Goal: Transaction & Acquisition: Purchase product/service

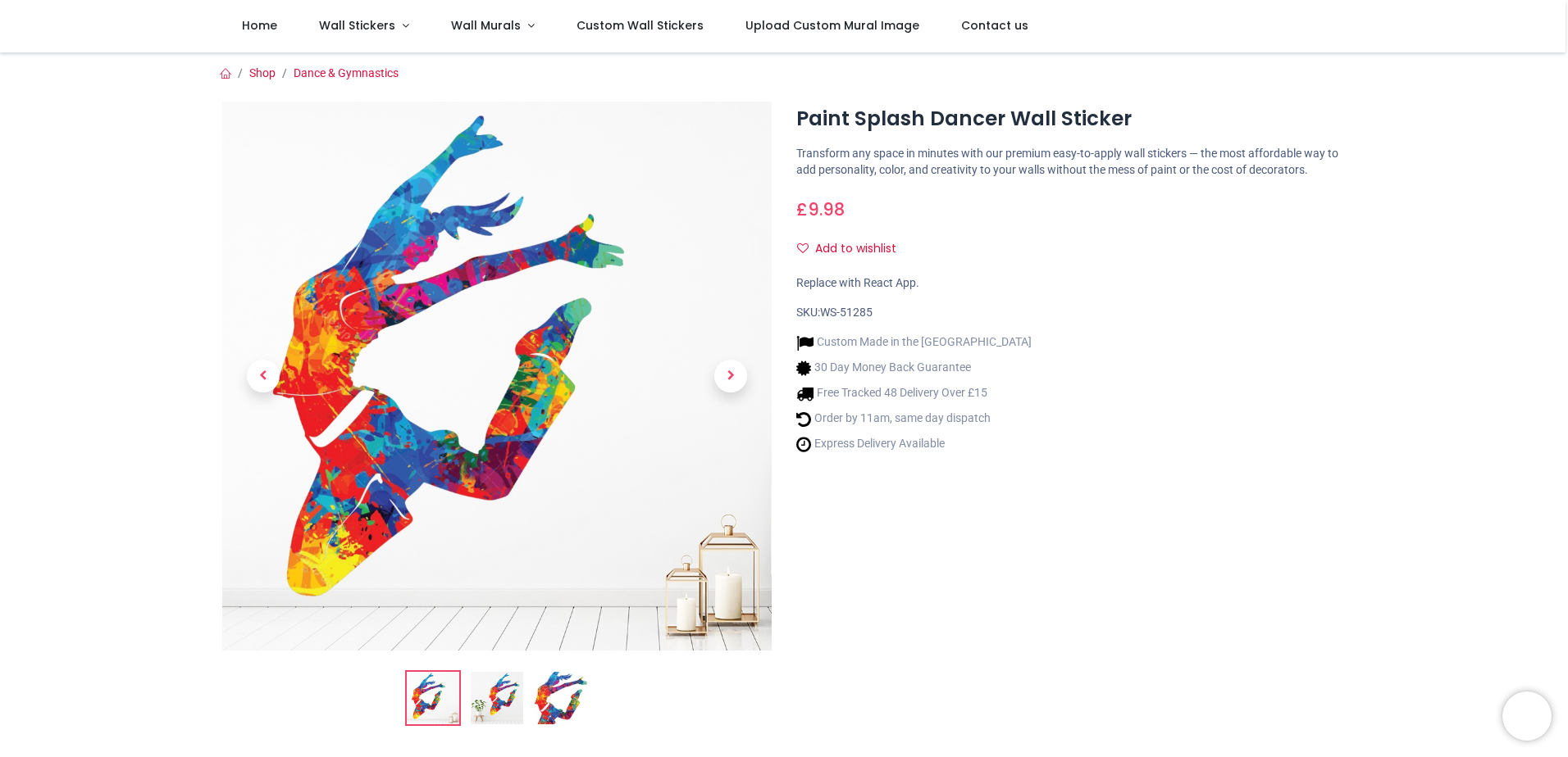
scroll to position [82, 0]
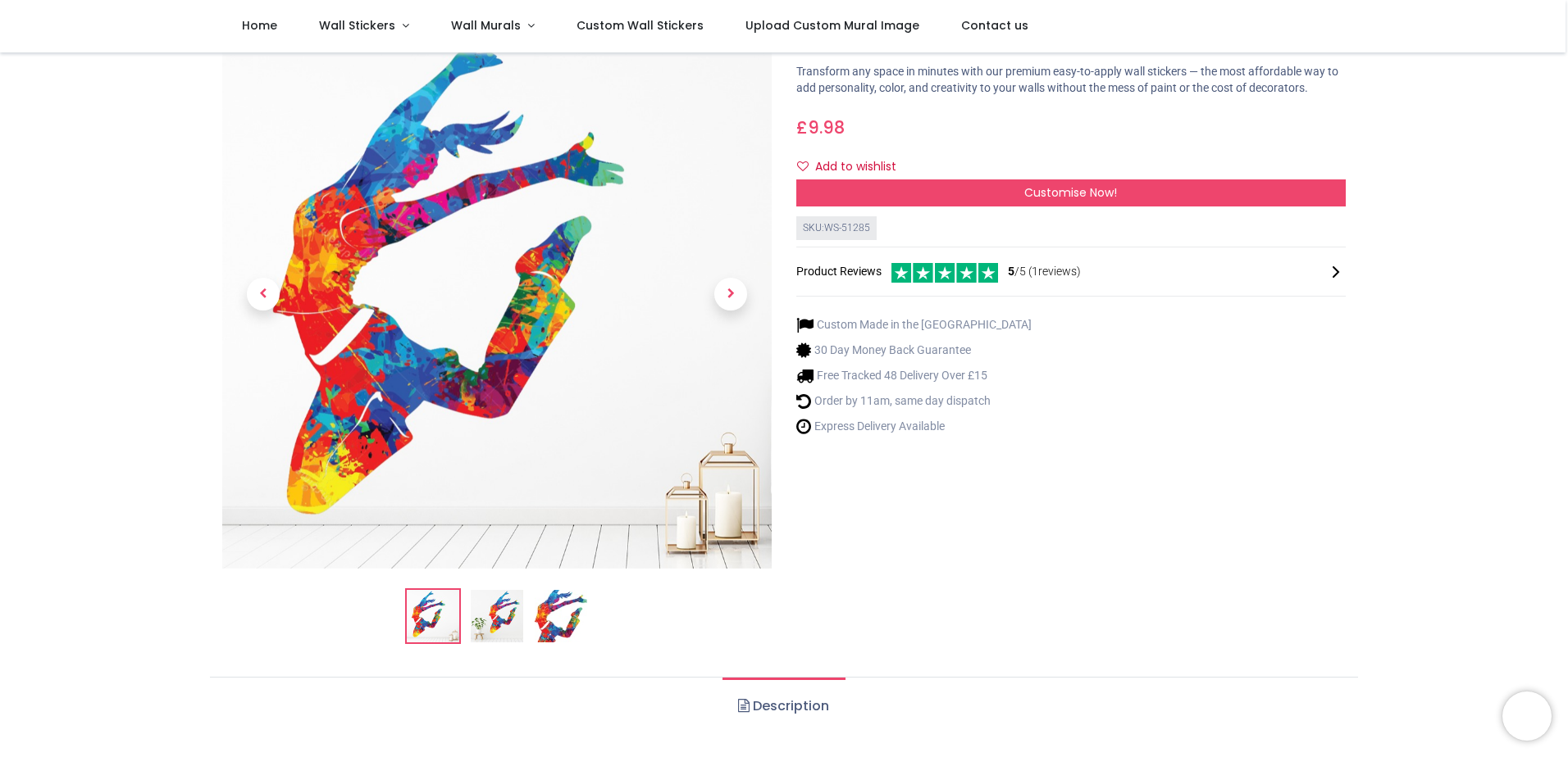
click at [500, 616] on img at bounding box center [496, 616] width 52 height 52
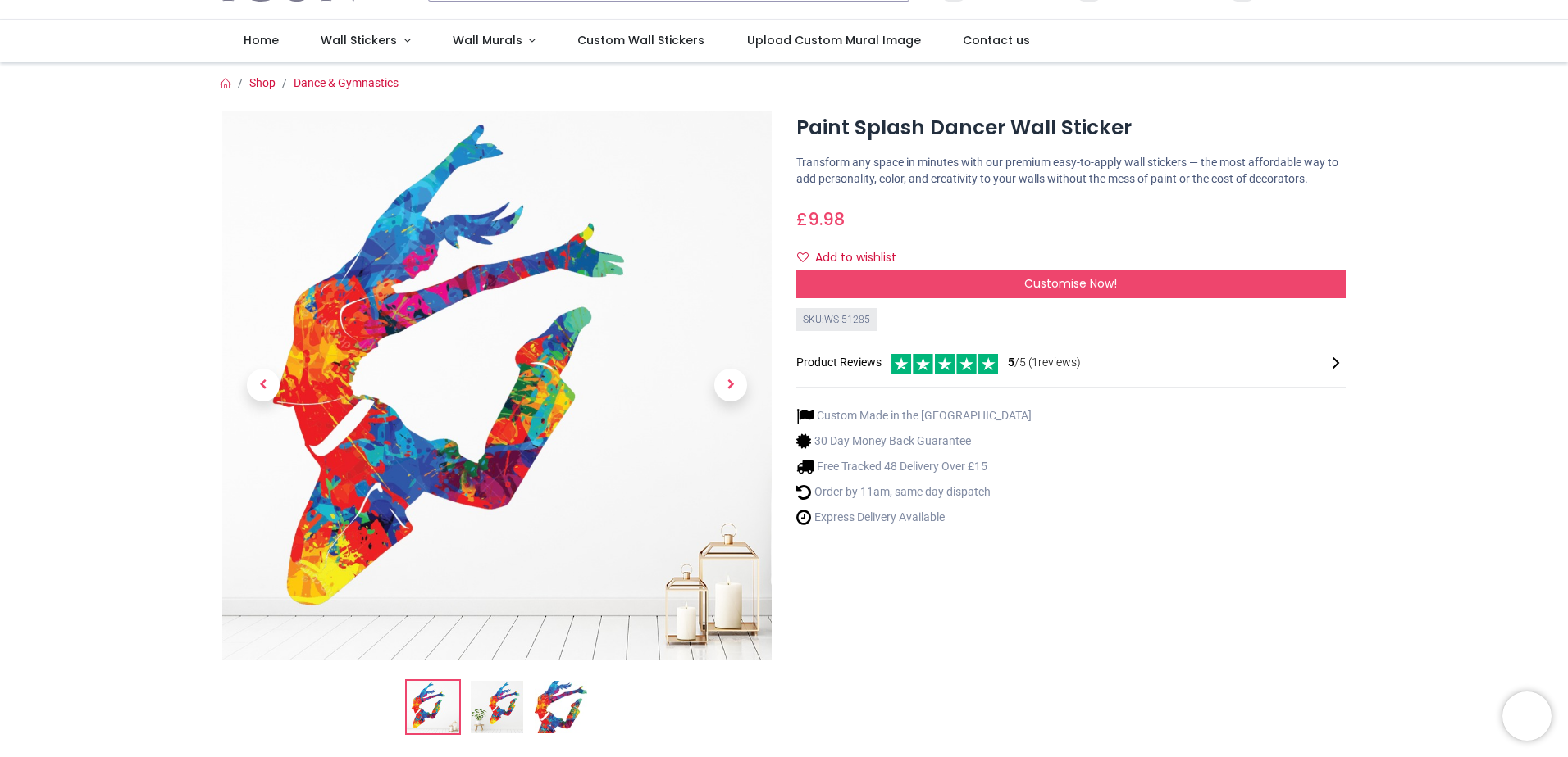
scroll to position [0, 0]
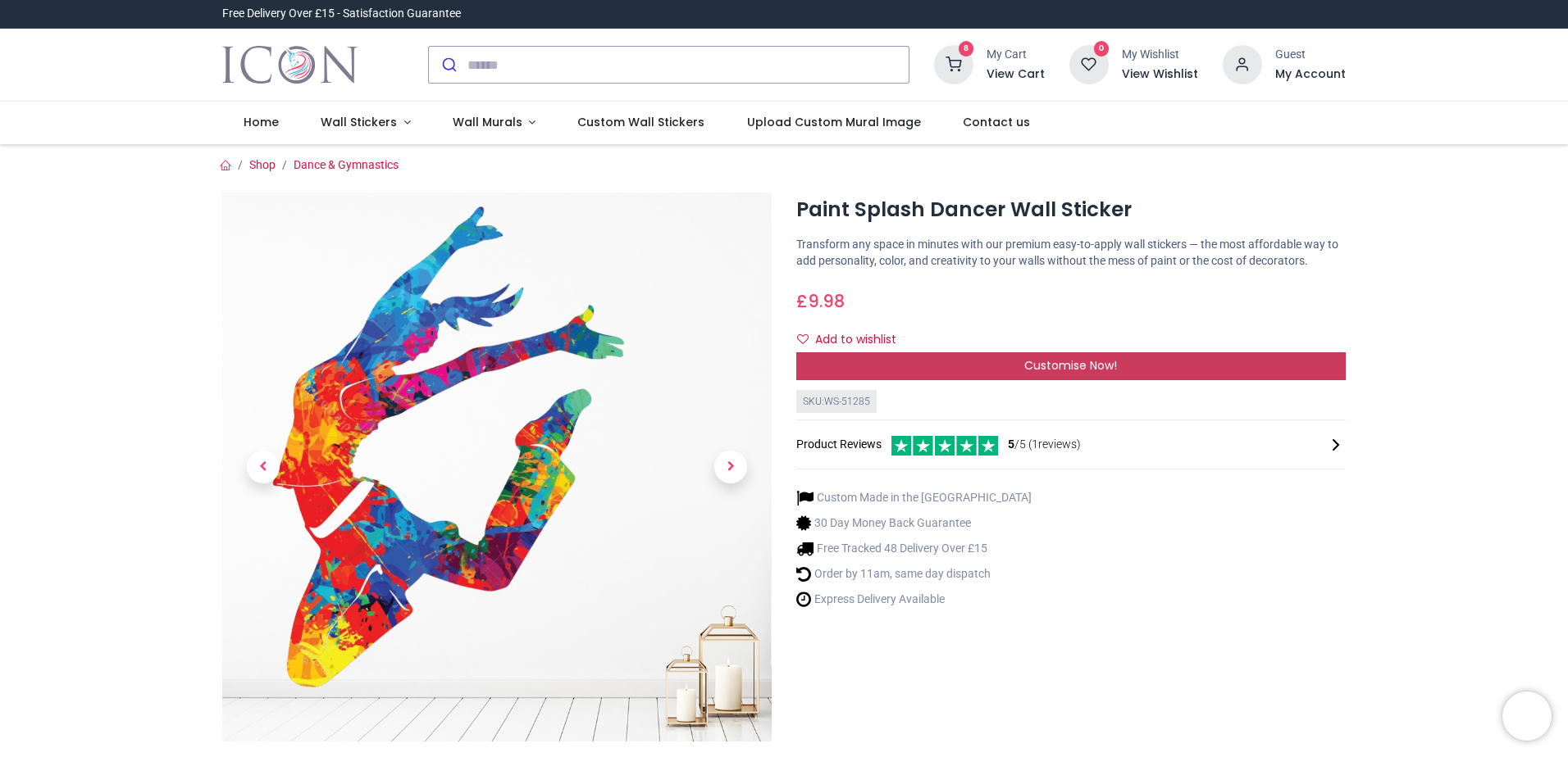
click at [1057, 356] on div "Customise Now!" at bounding box center [1071, 365] width 549 height 27
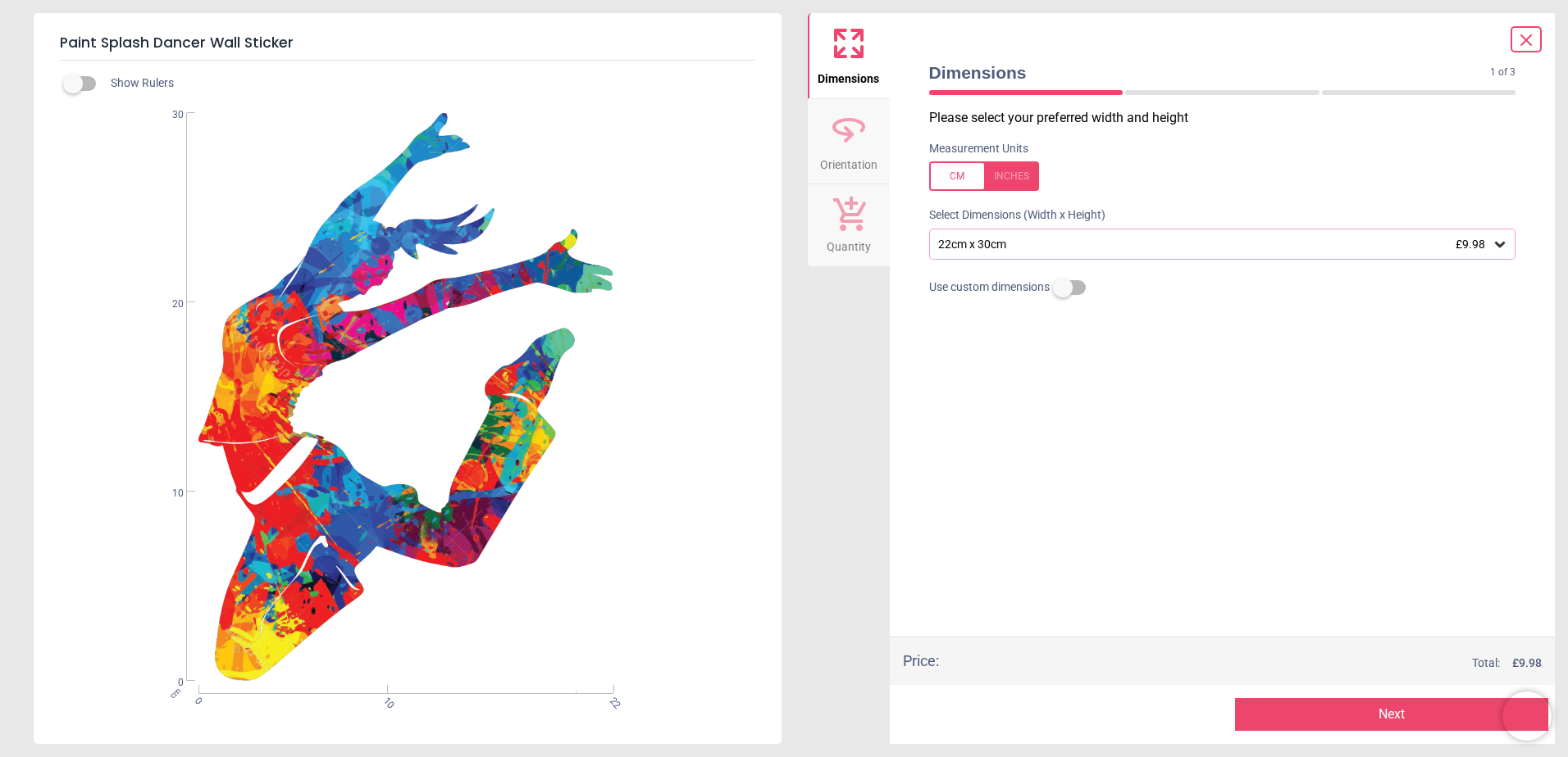
click at [1059, 246] on div "22cm x 30cm £9.98" at bounding box center [1214, 244] width 556 height 14
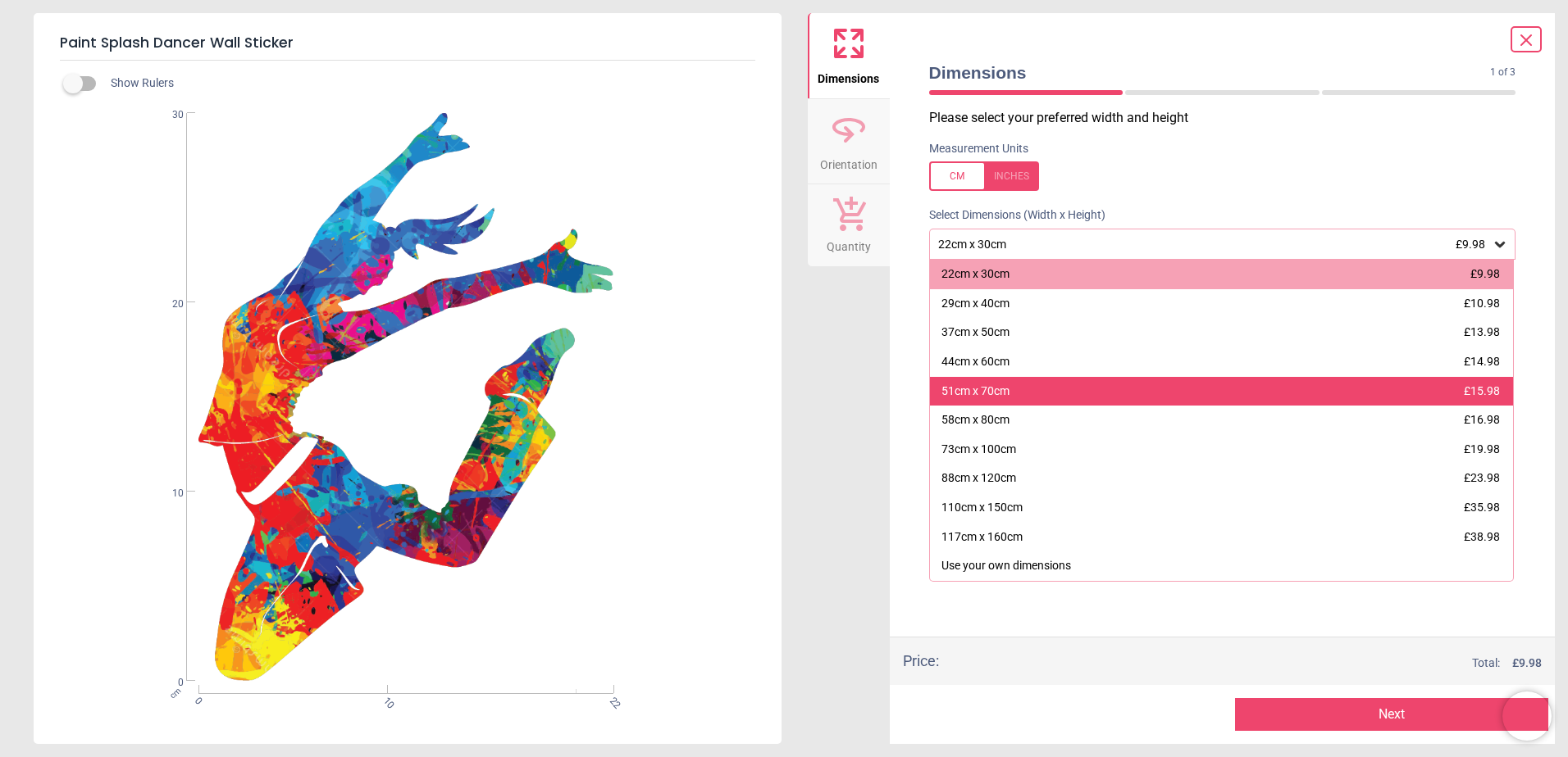
click at [1060, 389] on div "51cm x 70cm £15.98" at bounding box center [1221, 391] width 584 height 29
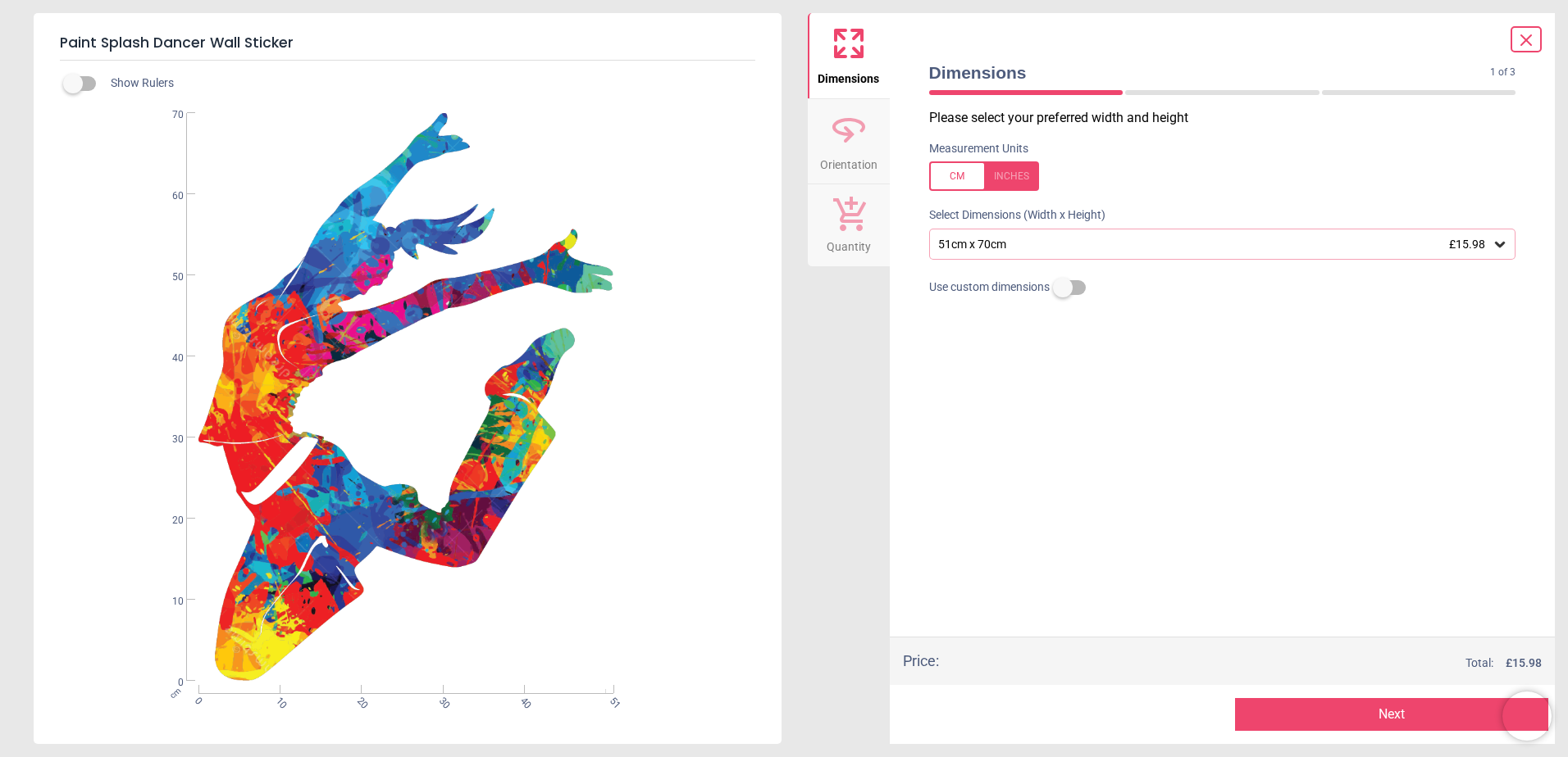
click at [847, 150] on span "Orientation" at bounding box center [848, 162] width 58 height 25
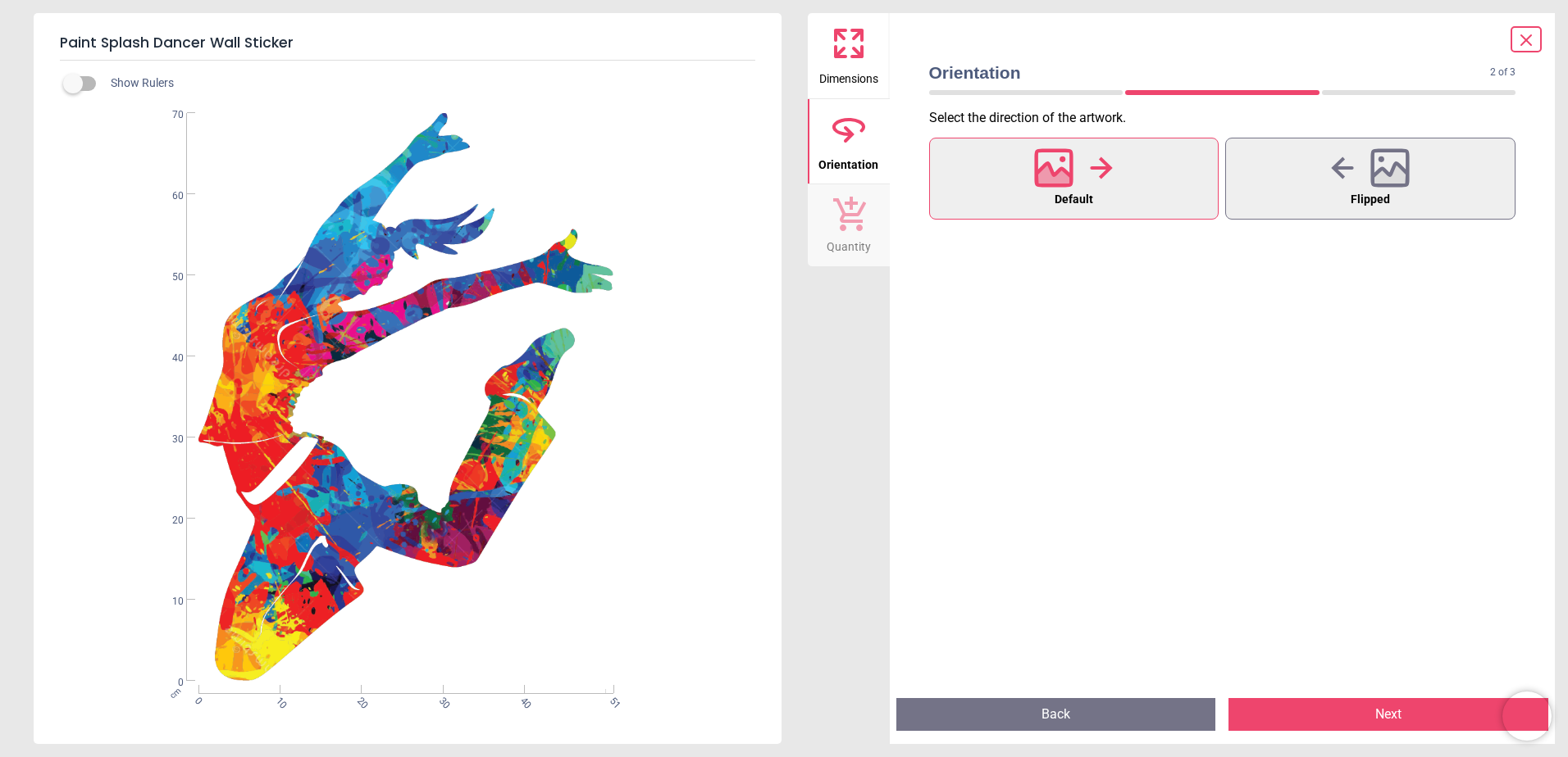
click at [834, 221] on icon at bounding box center [848, 213] width 34 height 36
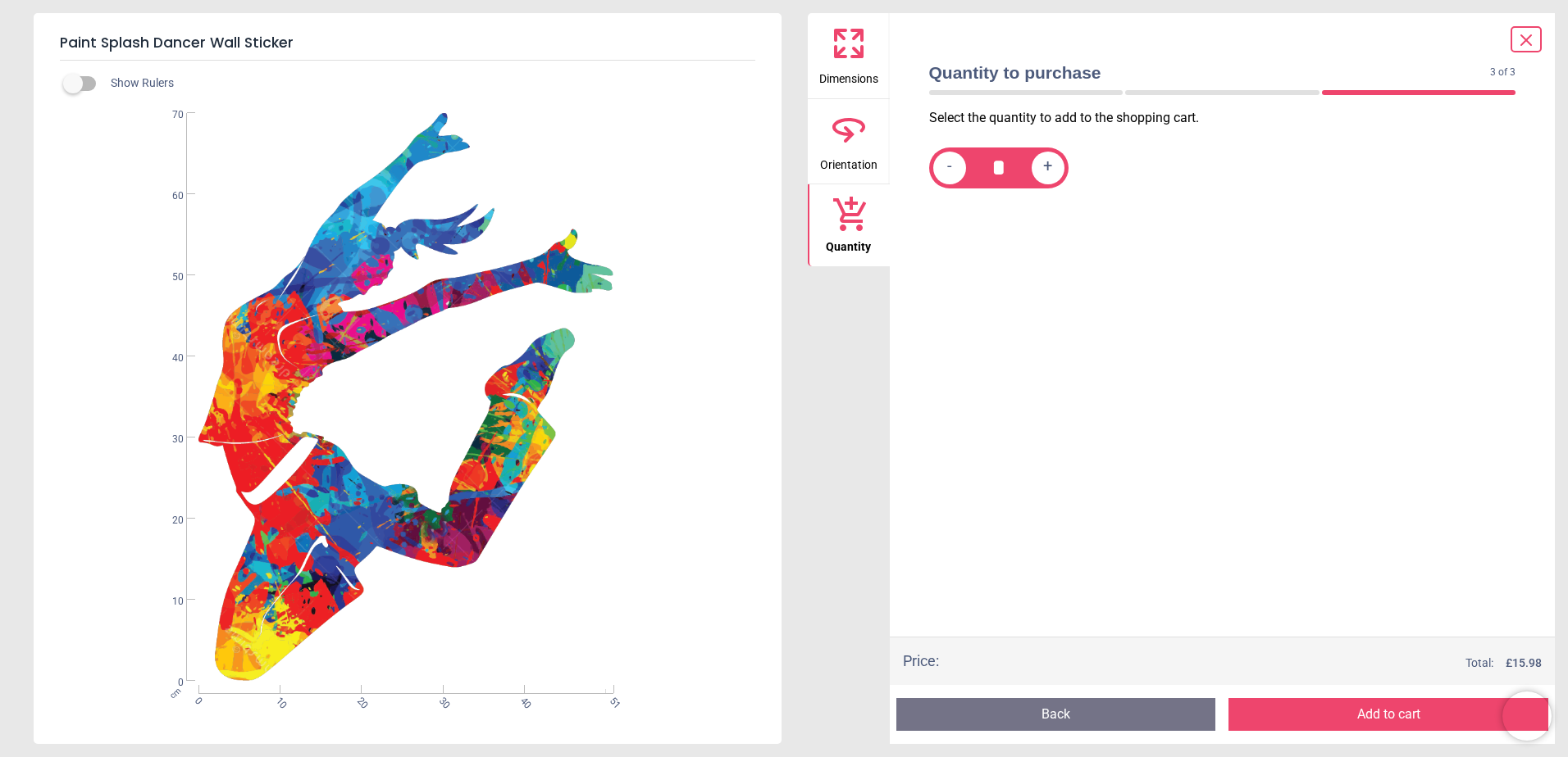
click at [1523, 44] on icon at bounding box center [1526, 40] width 9 height 9
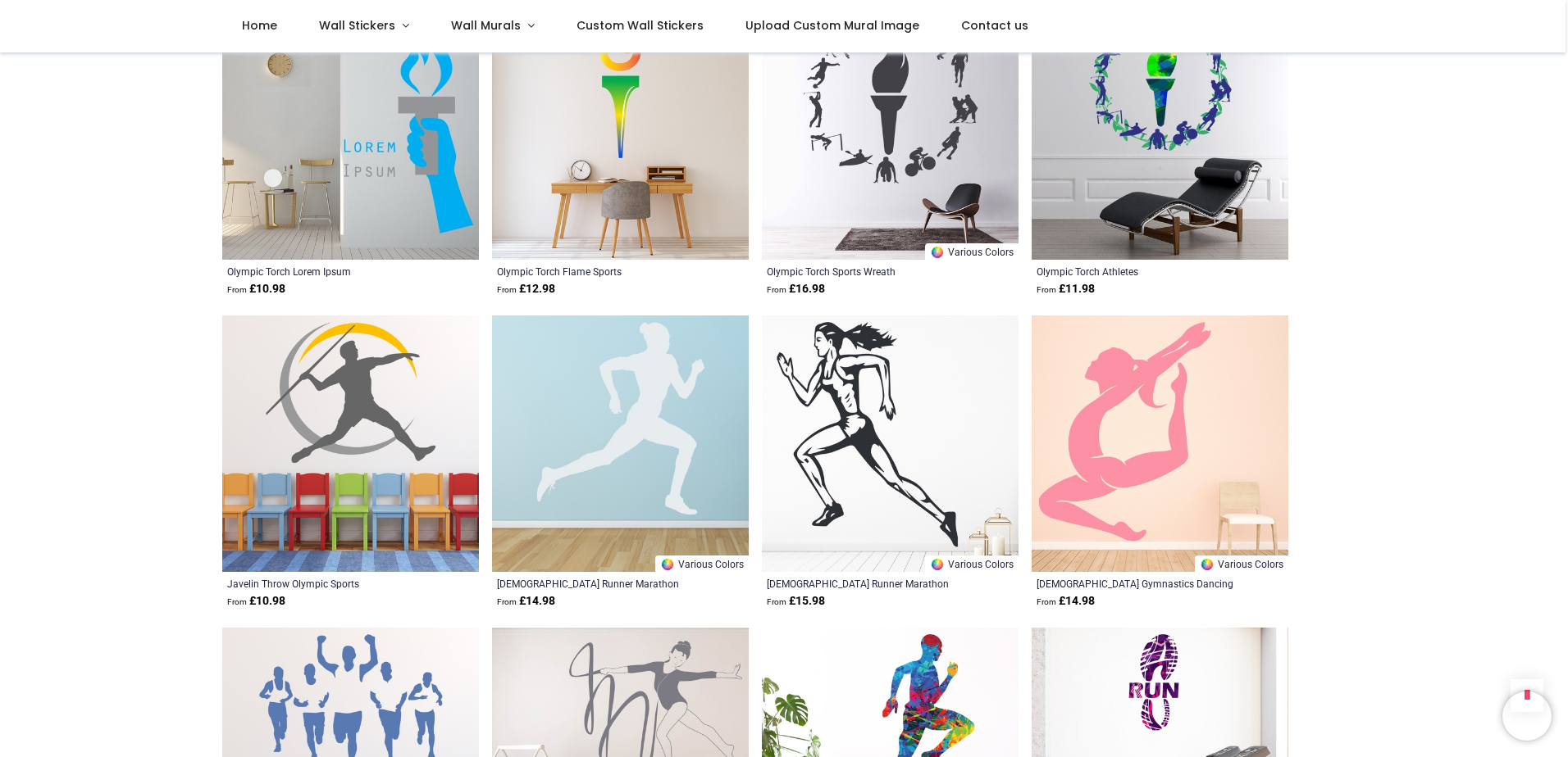
scroll to position [1967, 0]
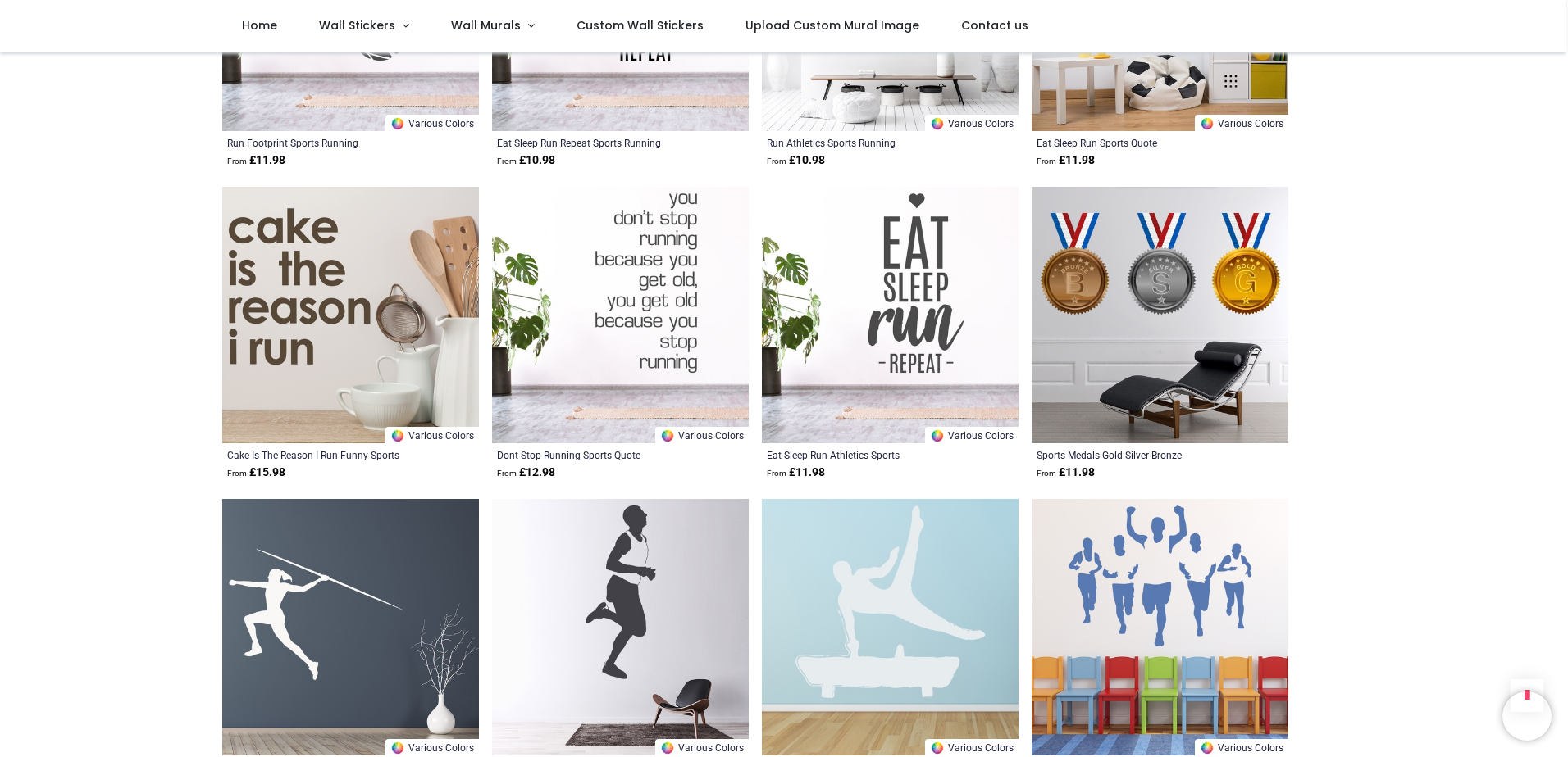
scroll to position [3032, 0]
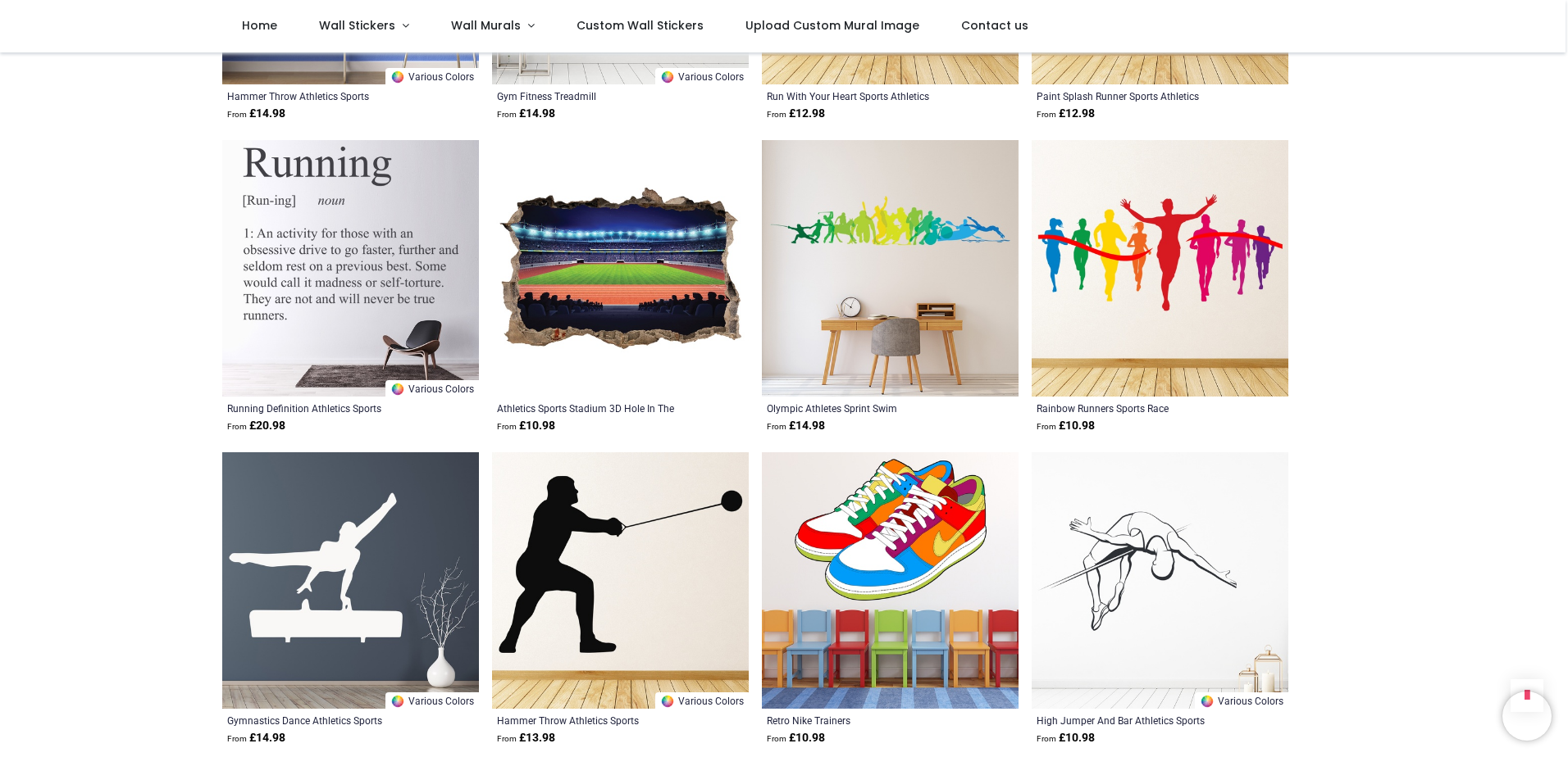
scroll to position [3360, 0]
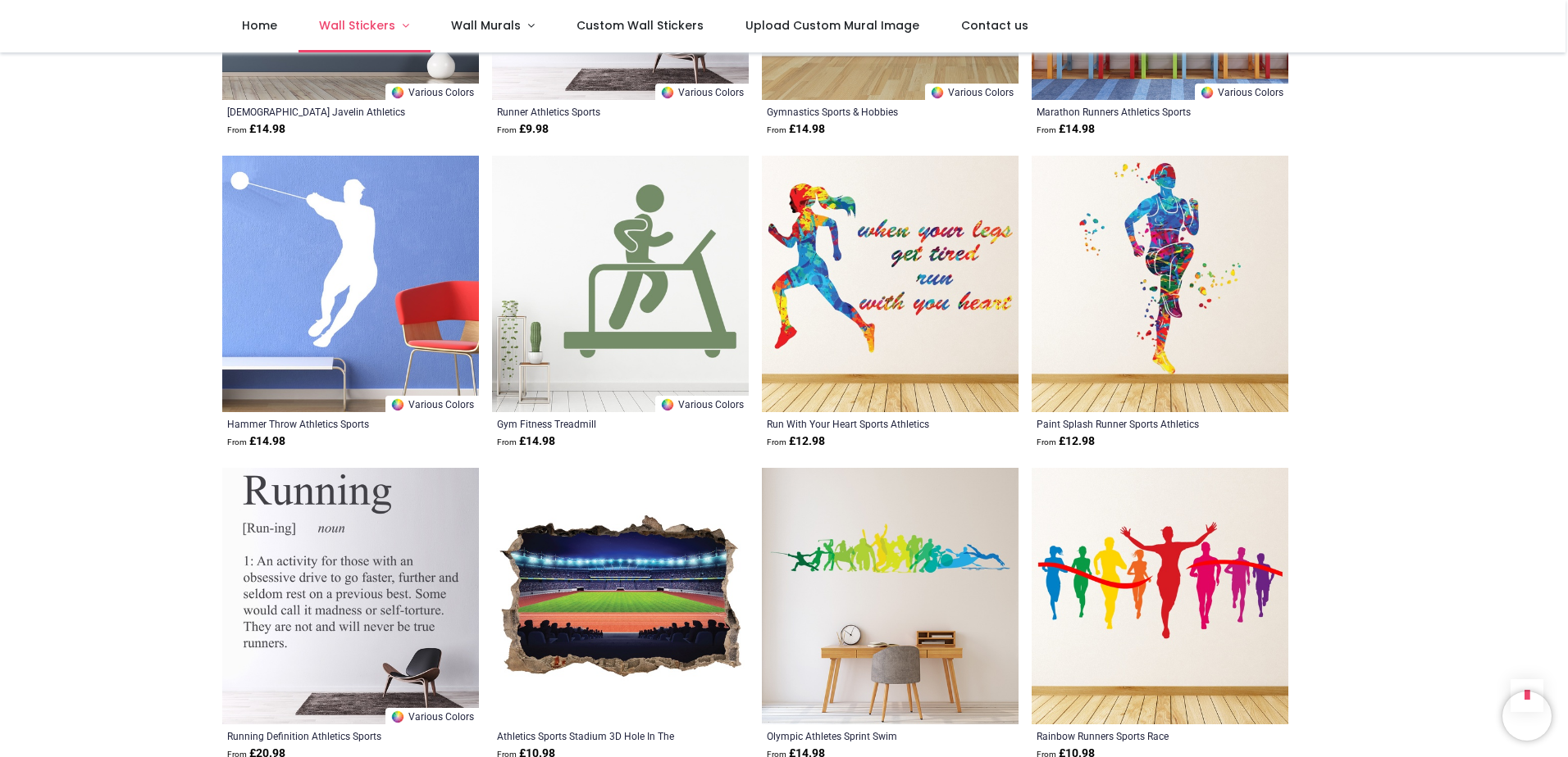
click at [330, 33] on span "Wall Stickers" at bounding box center [357, 25] width 77 height 16
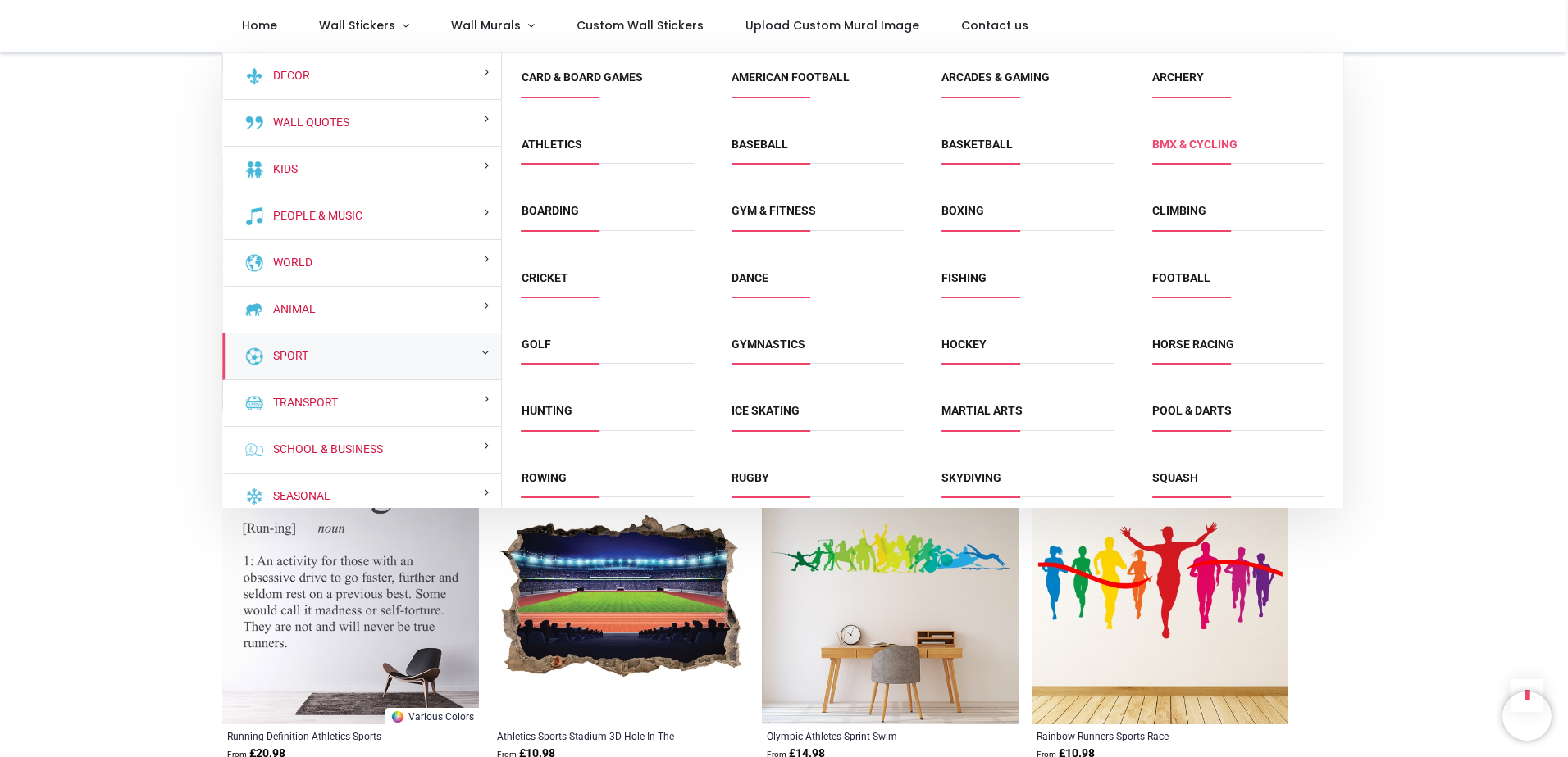
click at [1219, 149] on link "BMX & Cycling" at bounding box center [1195, 145] width 85 height 13
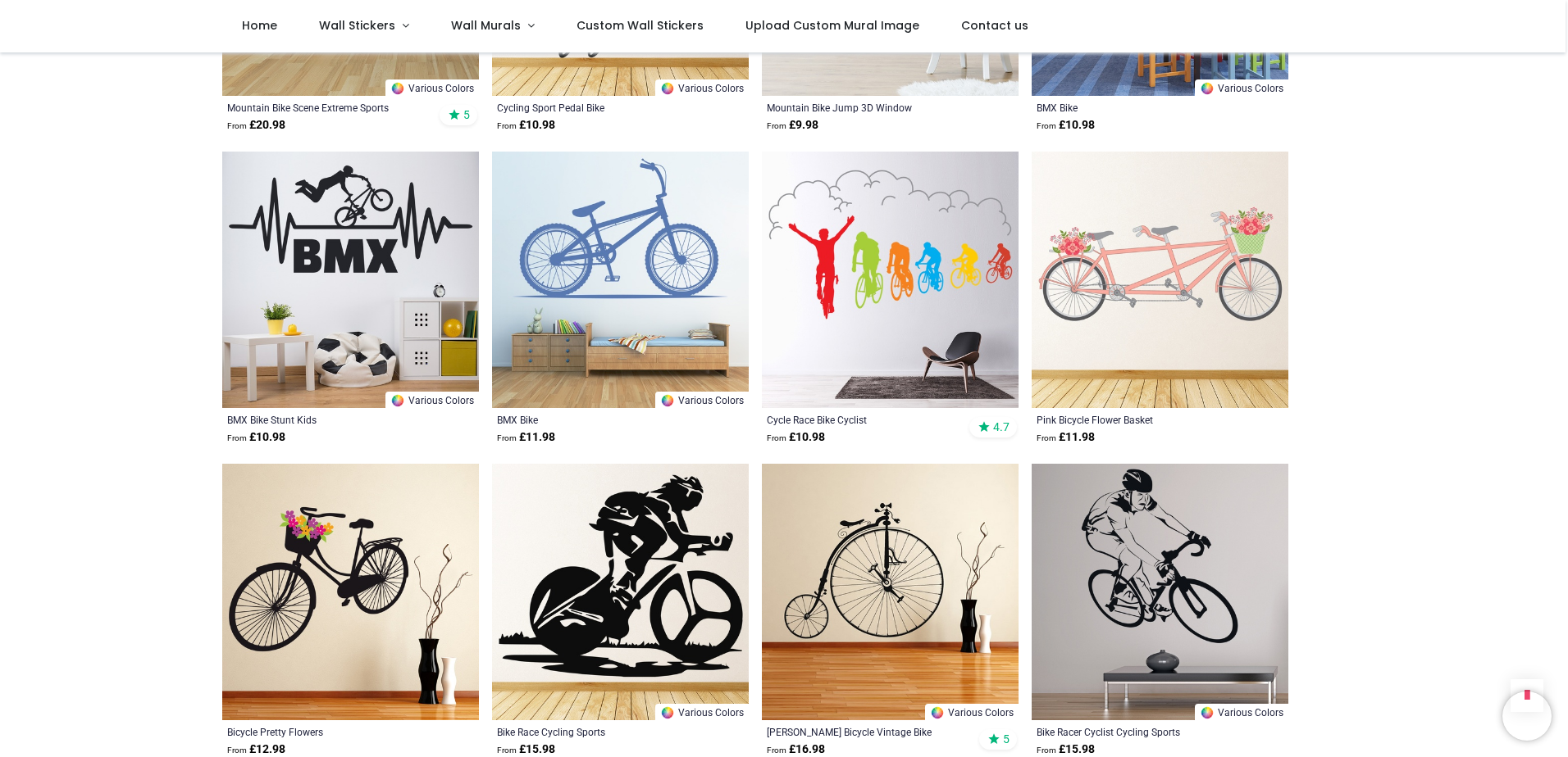
scroll to position [1721, 0]
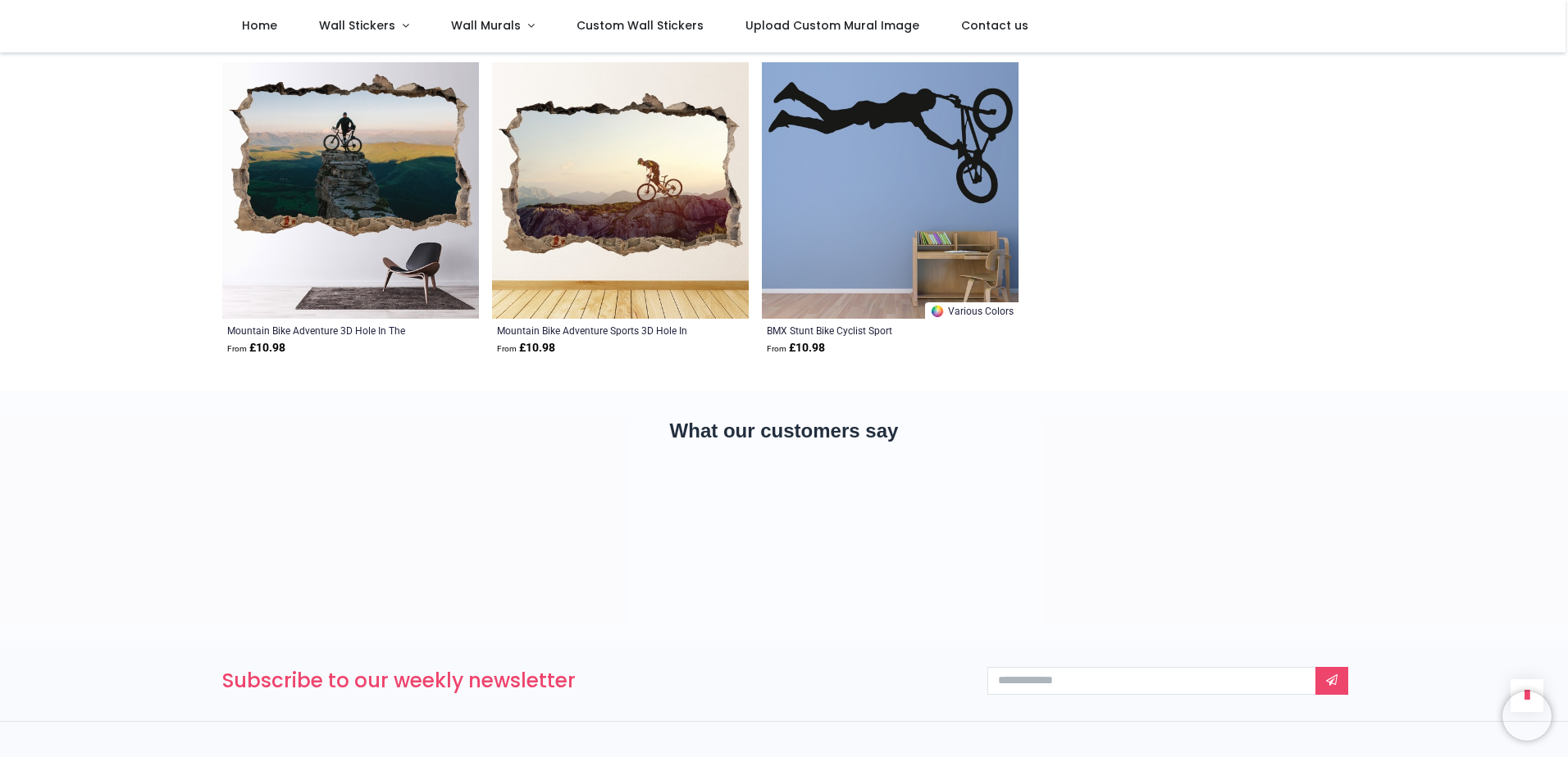
scroll to position [4589, 0]
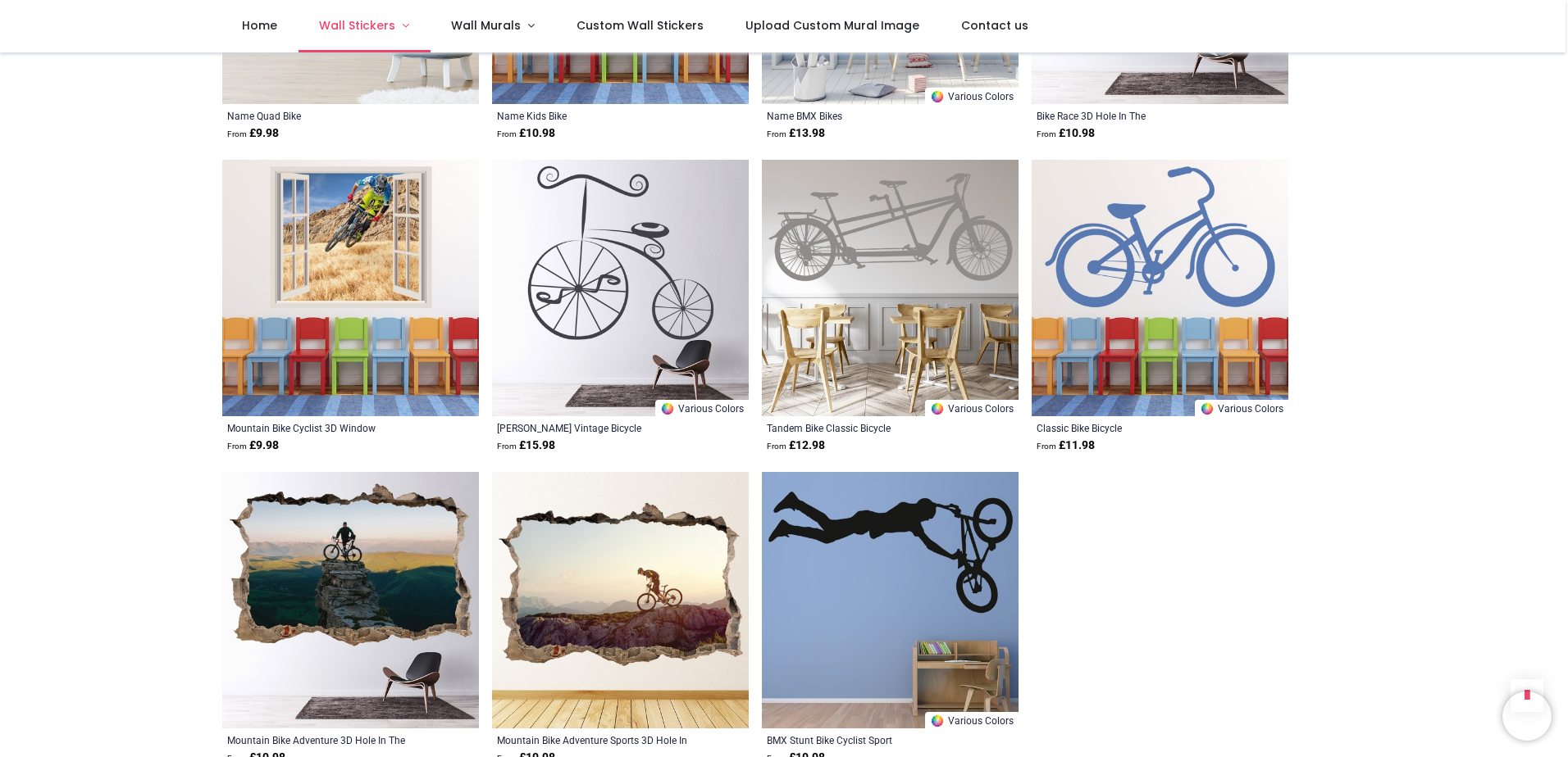
click at [394, 14] on link "Wall Stickers" at bounding box center [364, 26] width 132 height 52
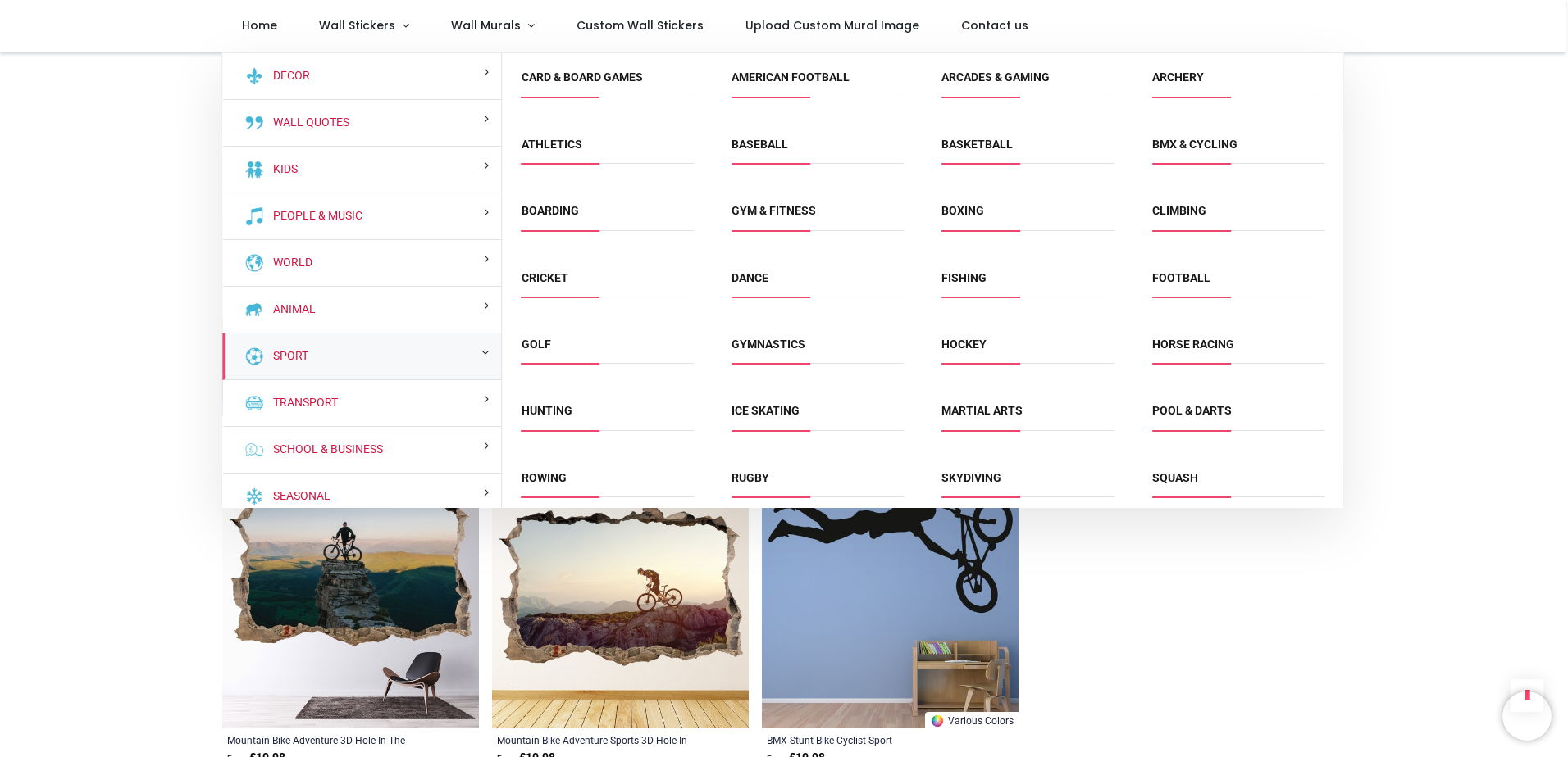
click at [351, 360] on div "Sport" at bounding box center [362, 356] width 279 height 46
click at [786, 204] on link "Gym & fitness" at bounding box center [774, 211] width 84 height 13
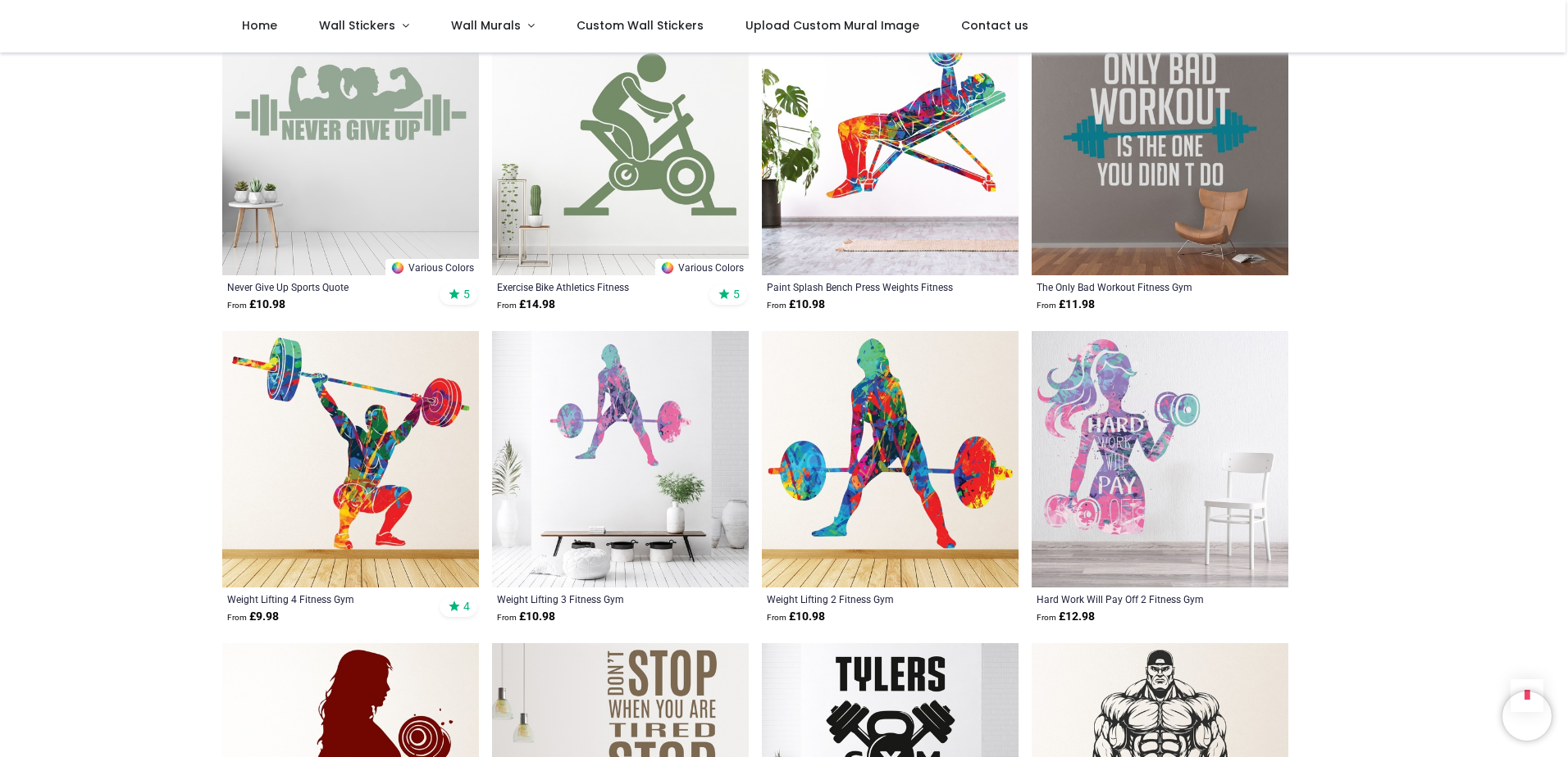
scroll to position [1229, 0]
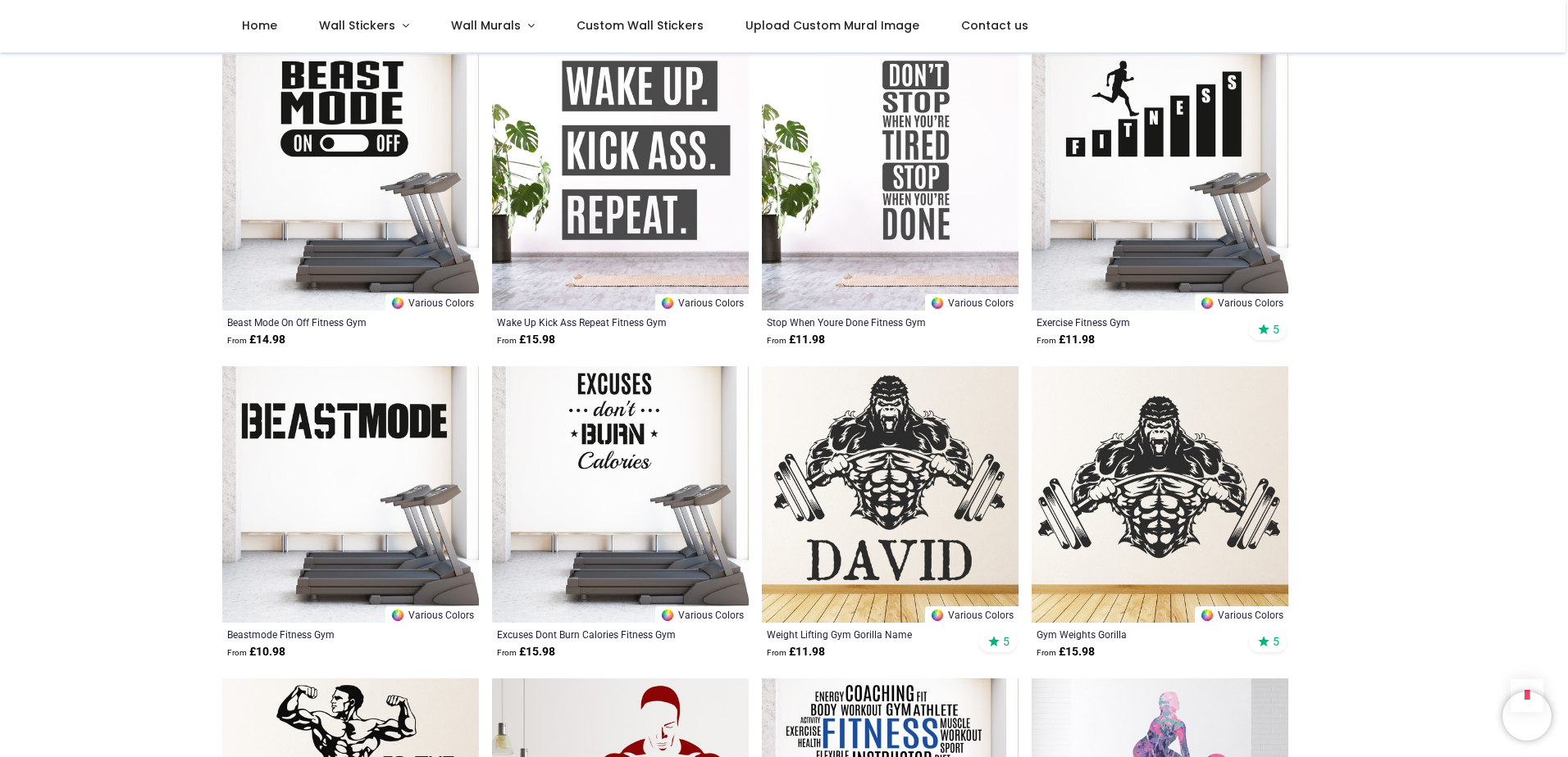
scroll to position [2212, 0]
